Goal: Task Accomplishment & Management: Manage account settings

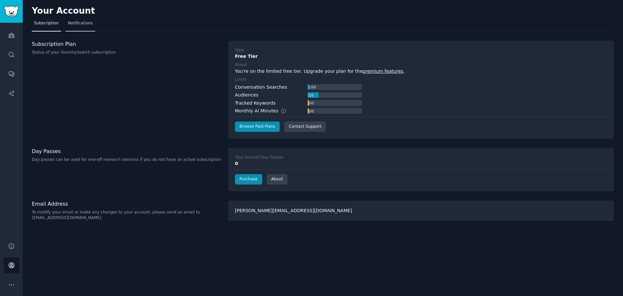
click at [75, 25] on span "Notifications" at bounding box center [80, 23] width 25 height 6
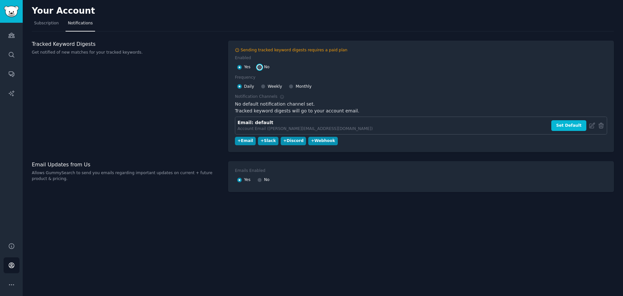
click at [260, 67] on input "No" at bounding box center [259, 67] width 5 height 5
radio input "false"
radio input "true"
click at [290, 87] on div "Sending tracked keyword digests requires a paid plan Enabled Yes No Frequency D…" at bounding box center [421, 96] width 372 height 98
click at [239, 69] on div at bounding box center [239, 67] width 5 height 6
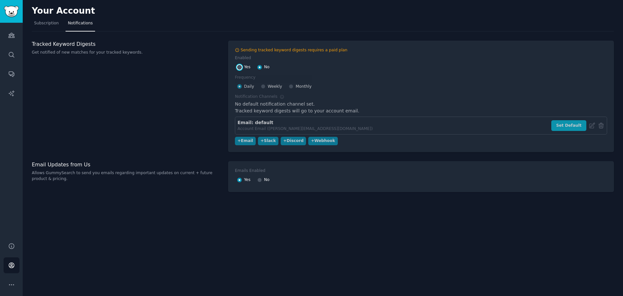
click at [239, 68] on input "Yes" at bounding box center [239, 67] width 5 height 5
radio input "true"
click at [291, 87] on input "Monthly" at bounding box center [291, 86] width 5 height 5
radio input "false"
radio input "true"
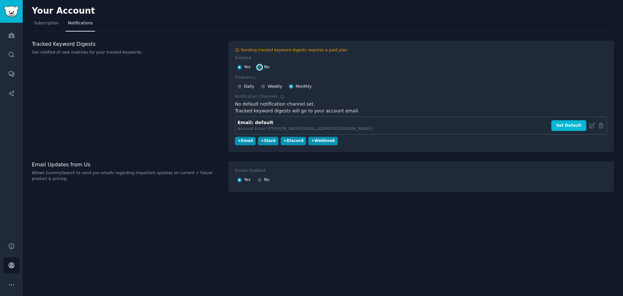
click at [259, 67] on input "No" at bounding box center [259, 67] width 5 height 5
radio input "false"
radio input "true"
click at [284, 142] on div "Sending tracked keyword digests requires a paid plan Enabled Yes No Frequency D…" at bounding box center [421, 96] width 372 height 98
click at [239, 68] on input "Yes" at bounding box center [239, 67] width 5 height 5
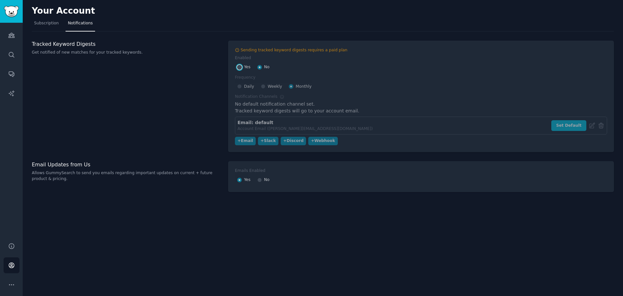
radio input "true"
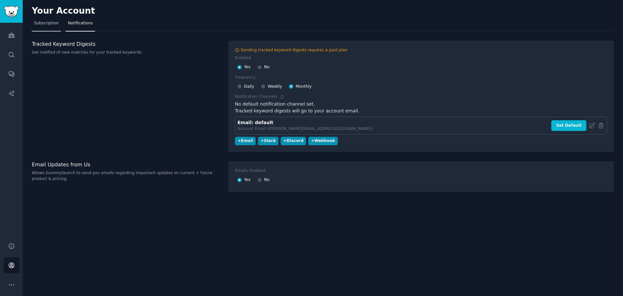
click at [35, 25] on span "Subscription" at bounding box center [46, 23] width 25 height 6
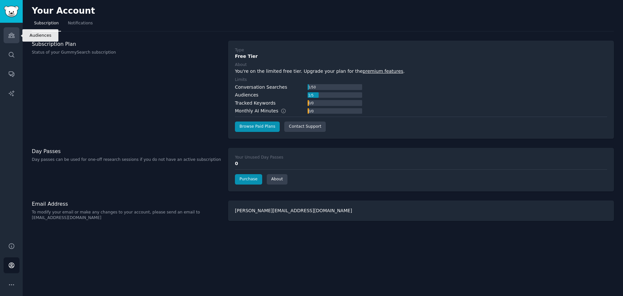
click at [11, 34] on icon "Sidebar" at bounding box center [11, 35] width 7 height 7
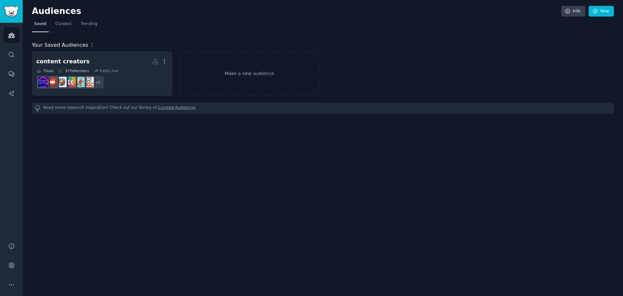
click at [158, 108] on link "Curated Audiences" at bounding box center [177, 108] width 38 height 7
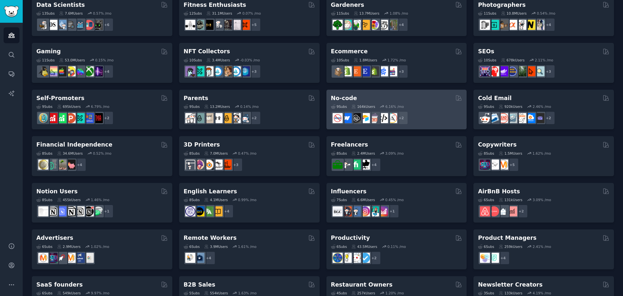
scroll to position [223, 0]
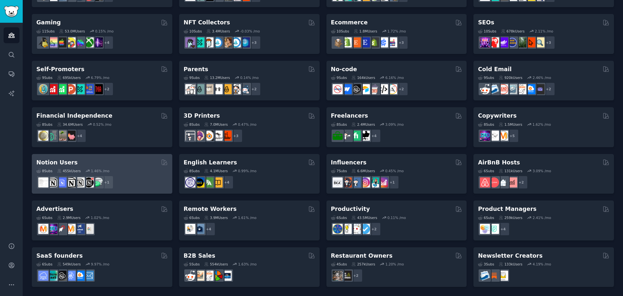
click at [134, 179] on div "+ 1" at bounding box center [101, 182] width 131 height 14
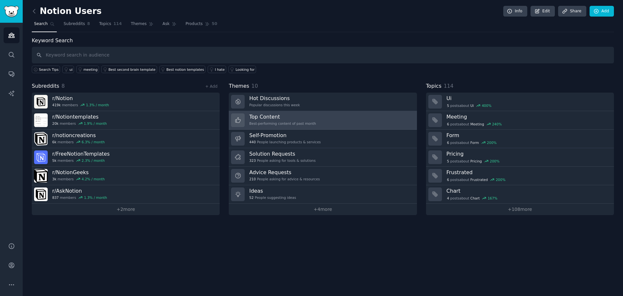
click at [308, 120] on link "Top Content Best-performing content of past month" at bounding box center [323, 120] width 188 height 18
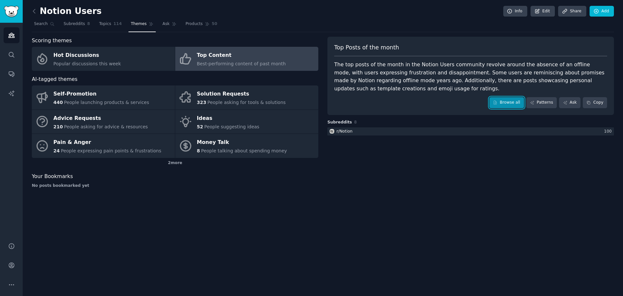
click at [503, 102] on link "Browse all" at bounding box center [506, 102] width 35 height 11
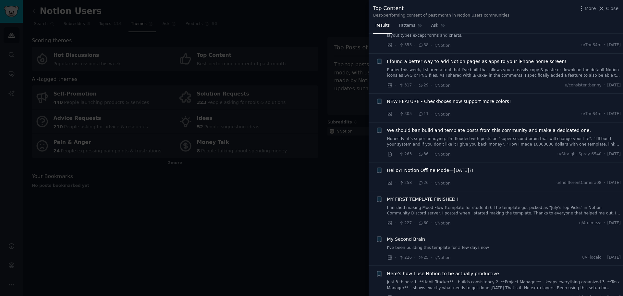
scroll to position [292, 0]
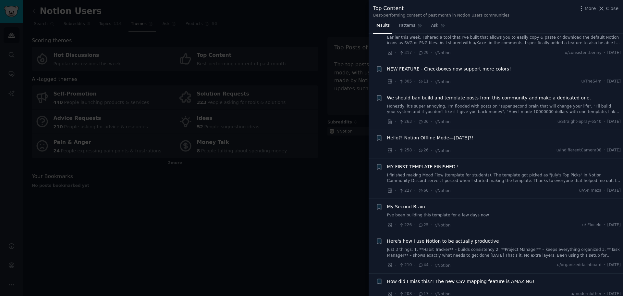
click at [312, 225] on div at bounding box center [311, 148] width 623 height 296
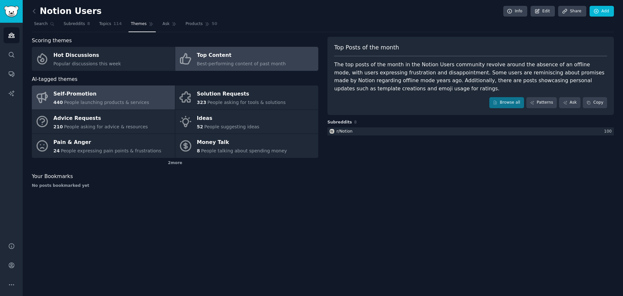
click at [122, 98] on div "Self-Promotion" at bounding box center [102, 94] width 96 height 10
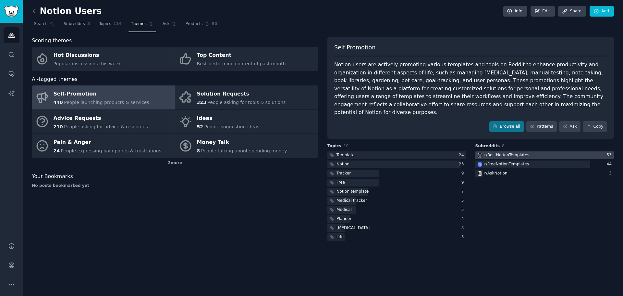
click at [508, 152] on div "r/ BestNotionTemplates" at bounding box center [506, 155] width 45 height 6
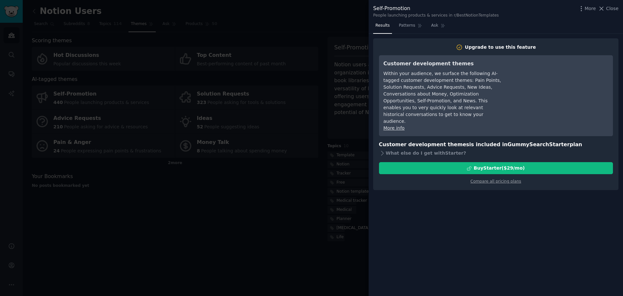
click at [261, 250] on div at bounding box center [311, 148] width 623 height 296
